Goal: Transaction & Acquisition: Purchase product/service

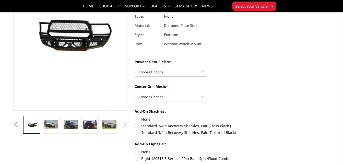
scroll to position [77, 0]
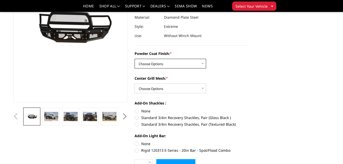
click at [202, 63] on select "Choose Options Bare Metal Gloss Black Powder Coat Textured Black Powder Coat" at bounding box center [171, 64] width 72 height 10
select select "3229"
click at [135, 59] on select "Choose Options Bare Metal Gloss Black Powder Coat Textured Black Powder Coat" at bounding box center [171, 64] width 72 height 10
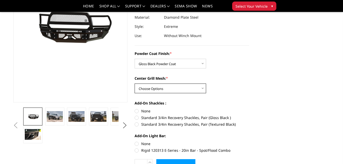
click at [201, 89] on select "Choose Options WITH Expanded Metal in Center Grill WITHOUT Expanded Metal in Ce…" at bounding box center [171, 89] width 72 height 10
select select "3231"
click at [135, 84] on select "Choose Options WITH Expanded Metal in Center Grill WITHOUT Expanded Metal in Ce…" at bounding box center [171, 89] width 72 height 10
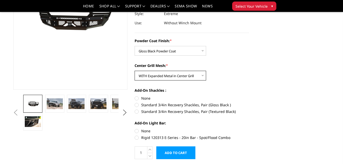
scroll to position [102, 0]
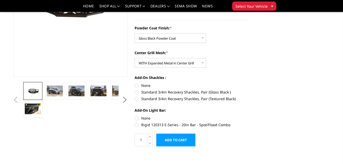
click at [138, 92] on label "Standard 3/4in Recovery Shackles, Pair (Gloss Black )" at bounding box center [192, 91] width 115 height 5
click at [249, 83] on input "Standard 3/4in Recovery Shackles, Pair (Gloss Black )" at bounding box center [249, 83] width 0 height 0
radio input "true"
click at [139, 124] on label "Rigid 120313 E-Series - 20in Bar - Spot/Flood Combo" at bounding box center [192, 124] width 115 height 5
click at [249, 116] on input "Rigid 120313 E-Series - 20in Bar - Spot/Flood Combo" at bounding box center [249, 116] width 0 height 0
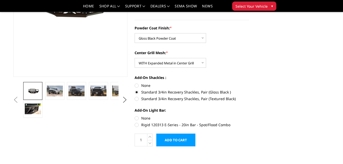
radio input "true"
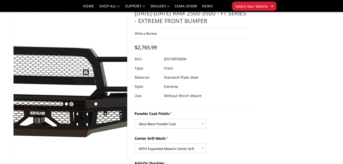
scroll to position [26, 0]
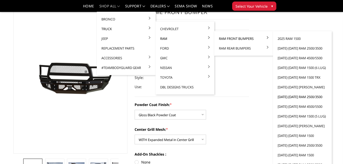
click at [293, 97] on link "[DATE]-[DATE] Ram 2500/3500" at bounding box center [302, 97] width 55 height 10
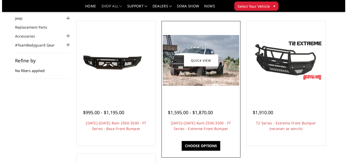
scroll to position [51, 0]
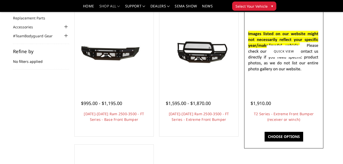
click at [273, 94] on div "$1,910.00 T2 Series - Extreme Front Bumper (receiver or winch) Features a 3/16"…" at bounding box center [284, 108] width 76 height 39
click at [281, 49] on link "Quick view" at bounding box center [284, 51] width 34 height 12
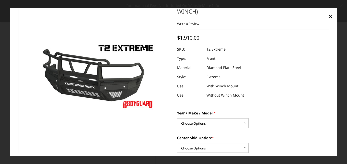
scroll to position [26, 0]
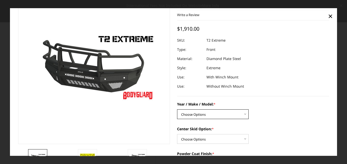
click at [207, 113] on select "Choose Options Chevrolet 19-21 1500 Chevrolet 15-19 2500 / 3500 Chevrolet 20-23…" at bounding box center [213, 115] width 72 height 10
select select "1445"
click at [177, 110] on select "Choose Options Chevrolet 19-21 1500 Chevrolet 15-19 2500 / 3500 Chevrolet 20-23…" at bounding box center [213, 115] width 72 height 10
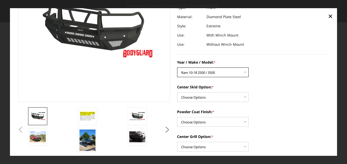
scroll to position [77, 0]
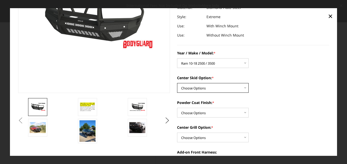
click at [229, 89] on select "Choose Options Standard center skid plate (included) Receiver tube Winch mount …" at bounding box center [213, 88] width 72 height 10
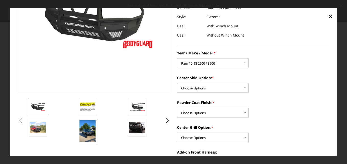
click at [84, 138] on img at bounding box center [87, 131] width 16 height 22
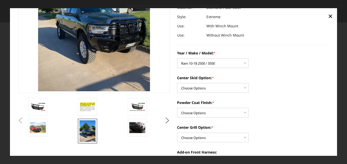
scroll to position [38, 0]
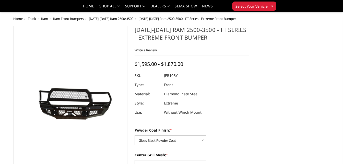
select select "3229"
select select "3231"
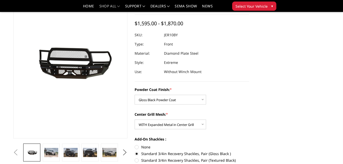
scroll to position [26, 0]
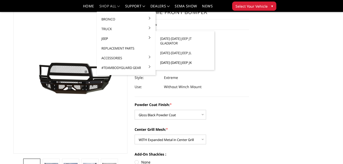
click at [168, 58] on link "[DATE]-[DATE] Jeep JK" at bounding box center [185, 63] width 55 height 10
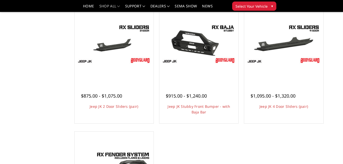
scroll to position [179, 0]
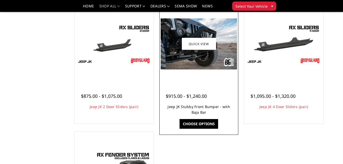
click at [197, 109] on h4 "Jeep JK Stubby Front Bumper - with Baja Bar" at bounding box center [199, 109] width 66 height 11
click at [196, 107] on link "Jeep JK Stubby Front Bumper - with Baja Bar" at bounding box center [199, 109] width 63 height 10
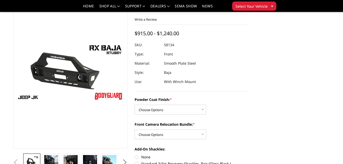
scroll to position [51, 0]
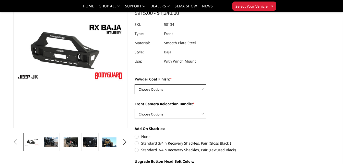
click at [186, 90] on select "Choose Options Bare Metal Textured Black Powder Coat" at bounding box center [171, 89] width 72 height 10
select select "4278"
click at [135, 84] on select "Choose Options Bare Metal Textured Black Powder Coat" at bounding box center [171, 89] width 72 height 10
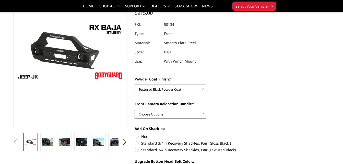
click at [188, 112] on select "Choose Options With Front Camera Relocation Bundle (Harness and Pod) Without Fr…" at bounding box center [171, 114] width 72 height 10
select select "4280"
click at [135, 109] on select "Choose Options With Front Camera Relocation Bundle (Harness and Pod) Without Fr…" at bounding box center [171, 114] width 72 height 10
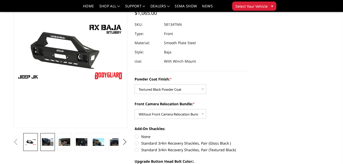
click at [43, 144] on img at bounding box center [48, 142] width 12 height 8
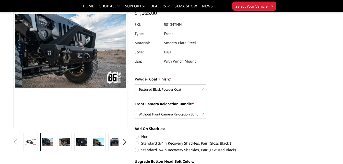
scroll to position [45, 0]
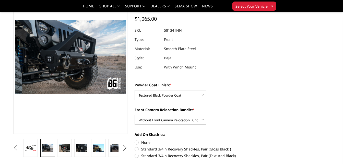
click at [20, 147] on button "Previous" at bounding box center [16, 148] width 8 height 8
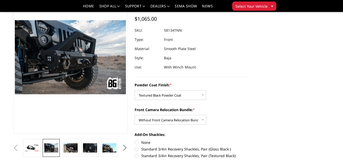
click at [136, 149] on label "Standard 3/4in Recovery Shackles, Pair (Gloss Black )" at bounding box center [192, 148] width 115 height 5
click at [249, 140] on input "Standard 3/4in Recovery Shackles, Pair (Gloss Black )" at bounding box center [249, 140] width 0 height 0
radio input "true"
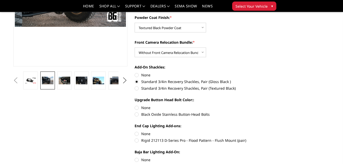
scroll to position [122, 0]
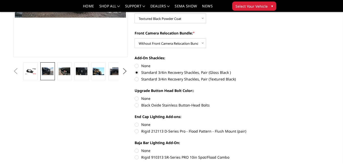
click at [138, 106] on label "Black Oxide Stainless Button-Head Bolts" at bounding box center [192, 104] width 115 height 5
click at [249, 96] on input "Black Oxide Stainless Button-Head Bolts" at bounding box center [249, 96] width 0 height 0
radio input "true"
click at [136, 132] on label "Rigid 212113 D-Series Pro - Flood Pattern - Flush Mount (pair)" at bounding box center [192, 131] width 115 height 5
click at [249, 122] on input "Rigid 212113 D-Series Pro - Flood Pattern - Flush Mount (pair)" at bounding box center [249, 122] width 0 height 0
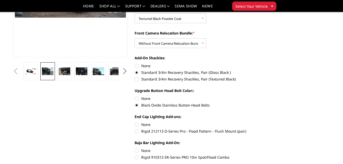
radio input "true"
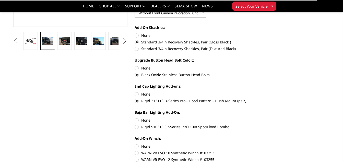
scroll to position [173, 0]
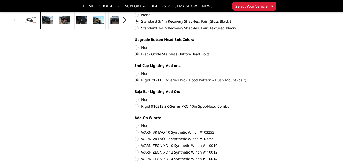
click at [138, 106] on label "Rigid 910313 SR-Series PRO 10in Spot/Flood Combo" at bounding box center [192, 106] width 115 height 5
click at [249, 97] on input "Rigid 910313 SR-Series PRO 10in Spot/Flood Combo" at bounding box center [249, 97] width 0 height 0
radio input "true"
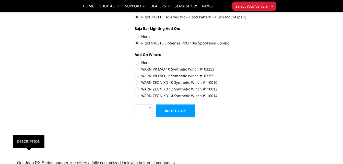
scroll to position [224, 0]
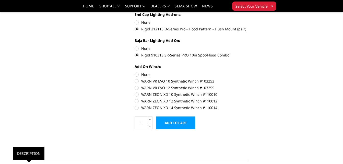
click at [137, 87] on label "WARN VR EVO 12 Synthetic Winch #103255" at bounding box center [192, 87] width 115 height 5
click at [249, 79] on input "WARN VR EVO 12 Synthetic Winch #103255" at bounding box center [249, 78] width 0 height 0
radio input "true"
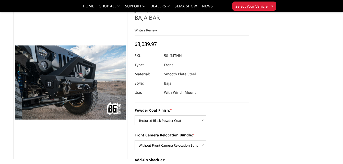
scroll to position [20, 0]
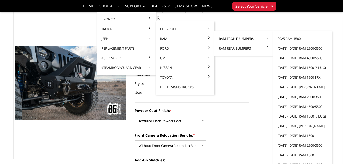
click at [293, 98] on link "[DATE]-[DATE] Ram 2500/3500" at bounding box center [302, 97] width 55 height 10
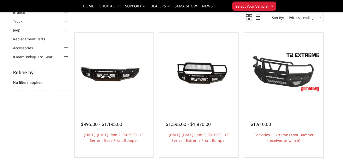
scroll to position [26, 0]
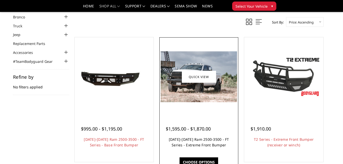
click at [203, 147] on link "[DATE]-[DATE] Ram 2500-3500 - FT Series - Extreme Front Bumper" at bounding box center [199, 142] width 60 height 10
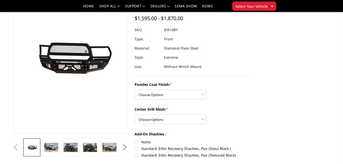
scroll to position [51, 0]
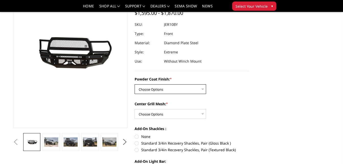
click at [197, 90] on select "Choose Options Bare Metal Gloss Black Powder Coat Textured Black Powder Coat" at bounding box center [171, 89] width 72 height 10
click at [135, 84] on select "Choose Options Bare Metal Gloss Black Powder Coat Textured Black Powder Coat" at bounding box center [171, 89] width 72 height 10
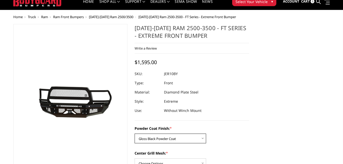
scroll to position [26, 0]
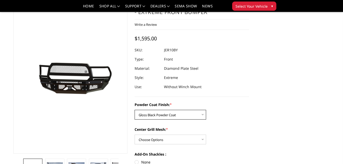
click at [186, 113] on select "Choose Options Bare Metal Gloss Black Powder Coat Textured Black Powder Coat" at bounding box center [171, 115] width 72 height 10
click at [135, 110] on select "Choose Options Bare Metal Gloss Black Powder Coat Textured Black Powder Coat" at bounding box center [171, 115] width 72 height 10
click at [191, 116] on select "Choose Options Bare Metal Gloss Black Powder Coat Textured Black Powder Coat" at bounding box center [171, 115] width 72 height 10
select select "3229"
click at [135, 110] on select "Choose Options Bare Metal Gloss Black Powder Coat Textured Black Powder Coat" at bounding box center [171, 115] width 72 height 10
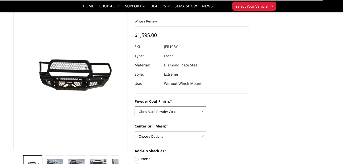
scroll to position [51, 0]
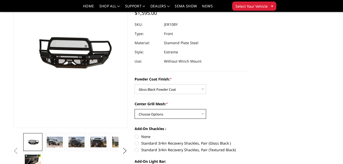
click at [182, 114] on select "Choose Options WITH Expanded Metal in Center Grill WITHOUT Expanded Metal in Ce…" at bounding box center [171, 114] width 72 height 10
select select "3231"
click at [135, 109] on select "Choose Options WITH Expanded Metal in Center Grill WITHOUT Expanded Metal in Ce…" at bounding box center [171, 114] width 72 height 10
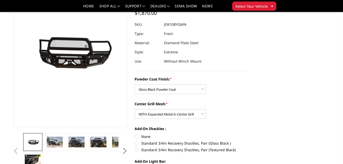
click at [138, 143] on label "Standard 3/4in Recovery Shackles, Pair (Gloss Black )" at bounding box center [192, 143] width 115 height 5
click at [249, 134] on input "Standard 3/4in Recovery Shackles, Pair (Gloss Black )" at bounding box center [249, 134] width 0 height 0
radio input "true"
click at [136, 136] on label "None" at bounding box center [192, 136] width 115 height 5
click at [135, 134] on input "None" at bounding box center [135, 134] width 0 height 0
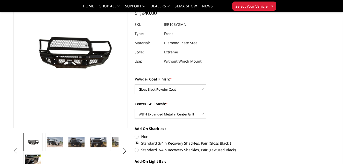
radio input "true"
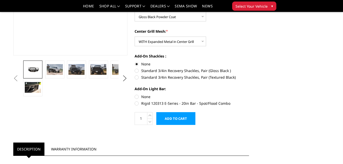
scroll to position [128, 0]
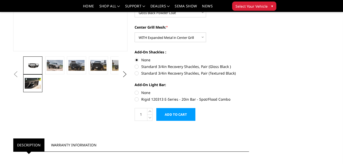
click at [35, 82] on img at bounding box center [33, 83] width 16 height 11
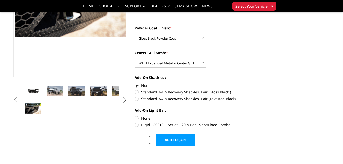
scroll to position [77, 0]
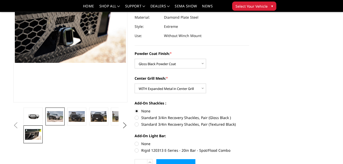
click at [54, 113] on img at bounding box center [55, 116] width 16 height 11
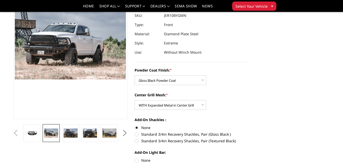
scroll to position [51, 0]
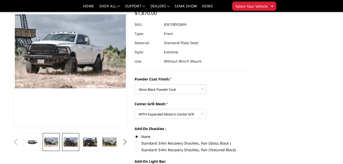
click at [71, 141] on img at bounding box center [71, 142] width 14 height 9
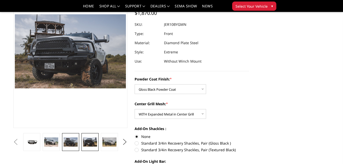
click at [91, 140] on img at bounding box center [90, 142] width 14 height 9
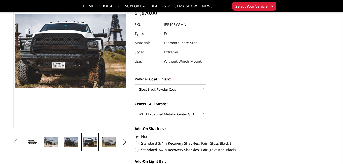
click at [108, 141] on img at bounding box center [109, 142] width 14 height 9
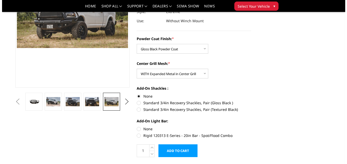
scroll to position [102, 0]
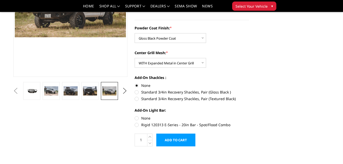
click at [137, 91] on label "Standard 3/4in Recovery Shackles, Pair (Gloss Black )" at bounding box center [192, 91] width 115 height 5
click at [249, 83] on input "Standard 3/4in Recovery Shackles, Pair (Gloss Black )" at bounding box center [249, 83] width 0 height 0
radio input "true"
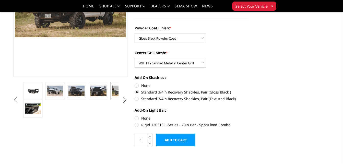
click at [137, 124] on label "Rigid 120313 E-Series - 20in Bar - Spot/Flood Combo" at bounding box center [192, 124] width 115 height 5
click at [249, 116] on input "Rigid 120313 E-Series - 20in Bar - Spot/Flood Combo" at bounding box center [249, 116] width 0 height 0
radio input "true"
click at [174, 143] on input "Add to Cart" at bounding box center [175, 140] width 39 height 13
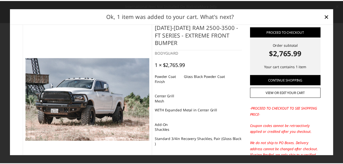
scroll to position [0, 0]
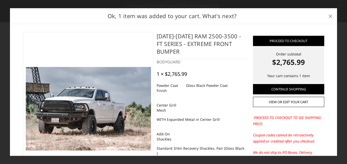
click at [330, 15] on span "×" at bounding box center [330, 15] width 5 height 11
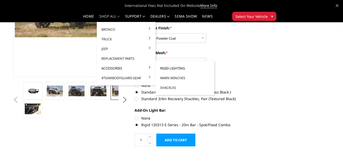
click at [173, 68] on link "Rigid Lighting" at bounding box center [185, 68] width 55 height 10
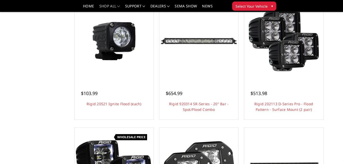
scroll to position [179, 0]
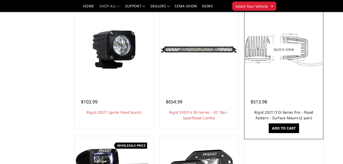
click at [283, 113] on link "Rigid 202113 D-Series Pro - Flood Pattern - Surface Mount (2 pair)" at bounding box center [284, 115] width 59 height 10
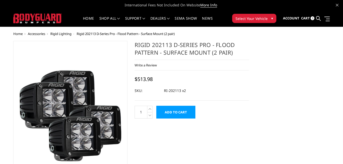
click at [178, 111] on input "Add to Cart" at bounding box center [175, 112] width 39 height 13
